Goal: Find specific page/section: Find specific page/section

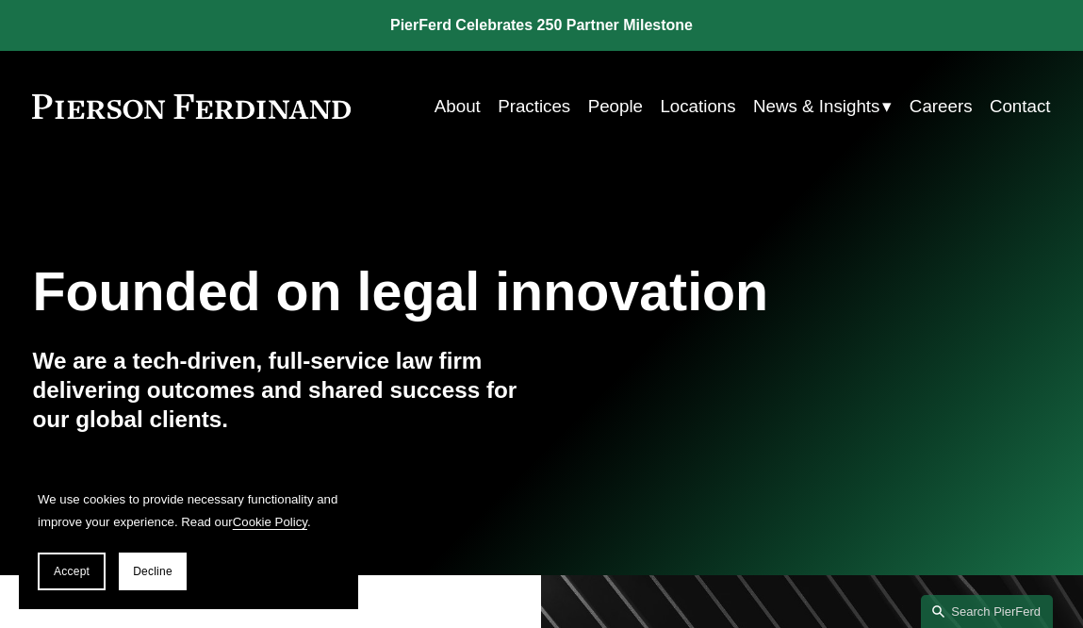
click at [615, 114] on link "People" at bounding box center [615, 107] width 55 height 36
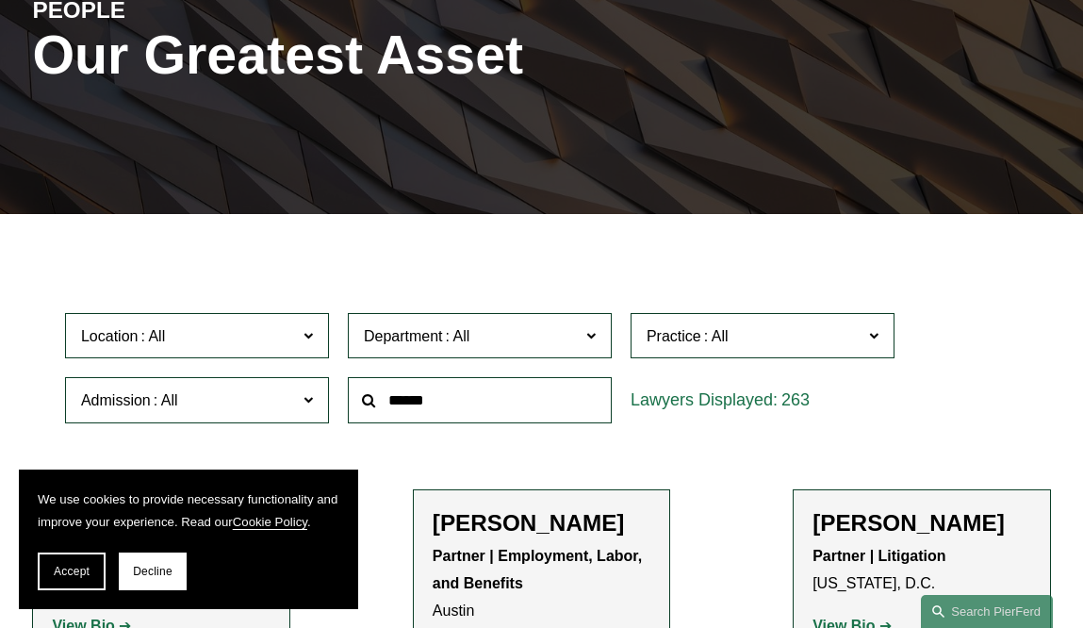
scroll to position [384, 0]
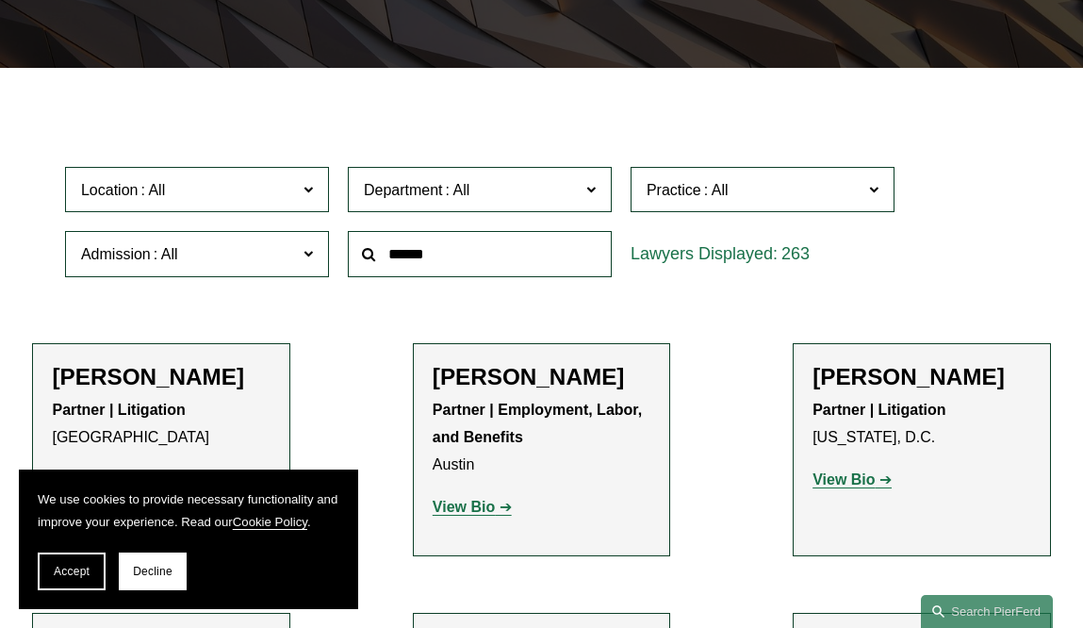
click at [407, 258] on input "text" at bounding box center [480, 254] width 264 height 46
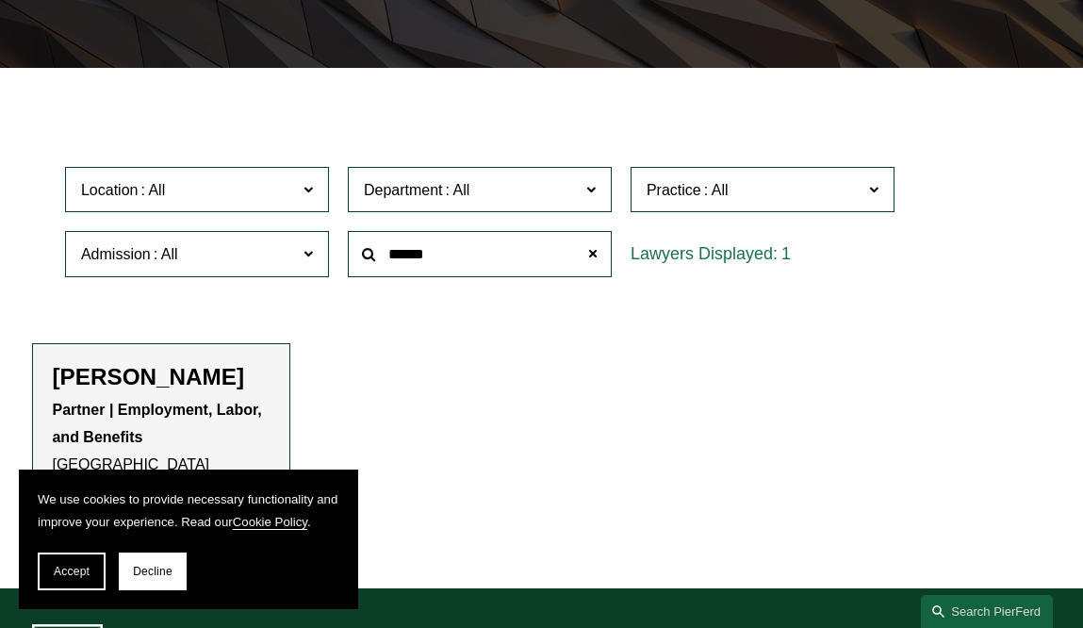
type input "******"
click at [144, 400] on p "Partner | Employment, Labor, and Benefits [GEOGRAPHIC_DATA]" at bounding box center [161, 437] width 218 height 81
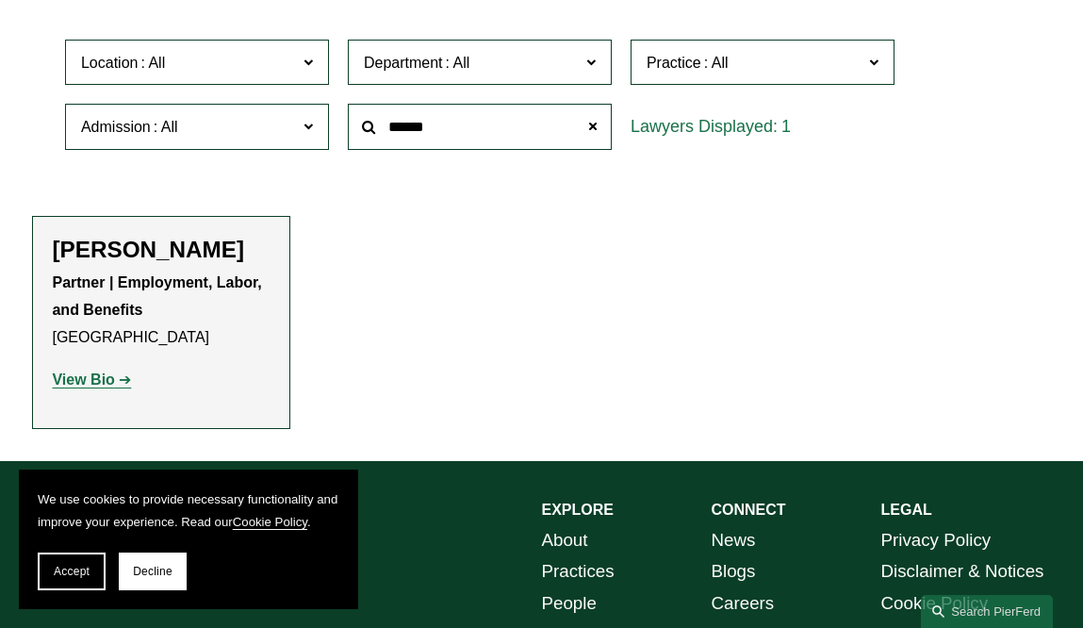
scroll to position [577, 0]
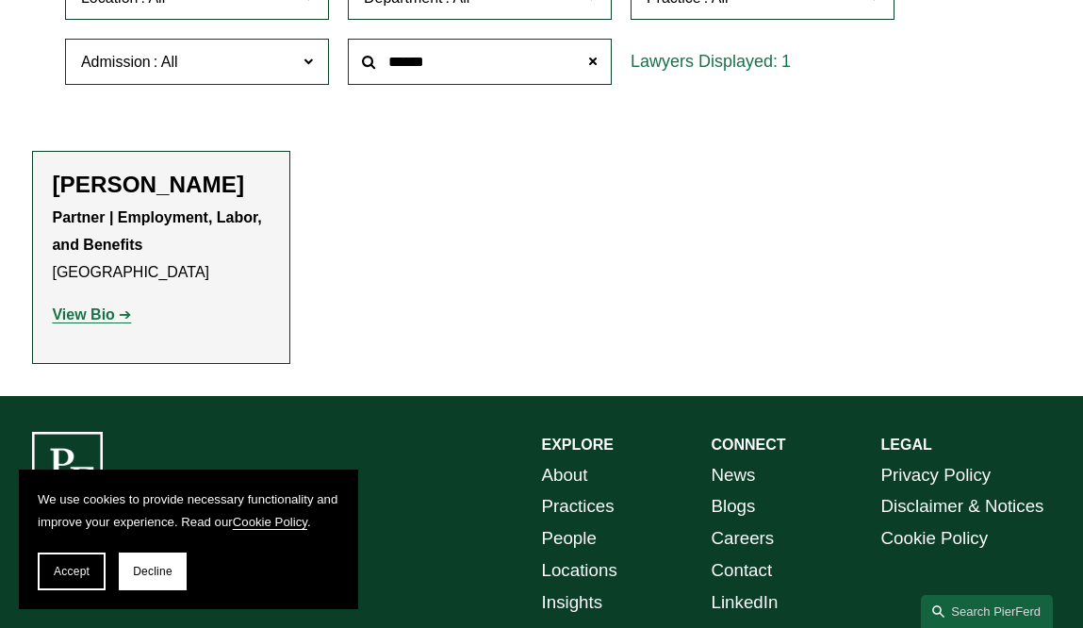
click at [65, 314] on strong "View Bio" at bounding box center [83, 314] width 62 height 16
